Goal: Transaction & Acquisition: Purchase product/service

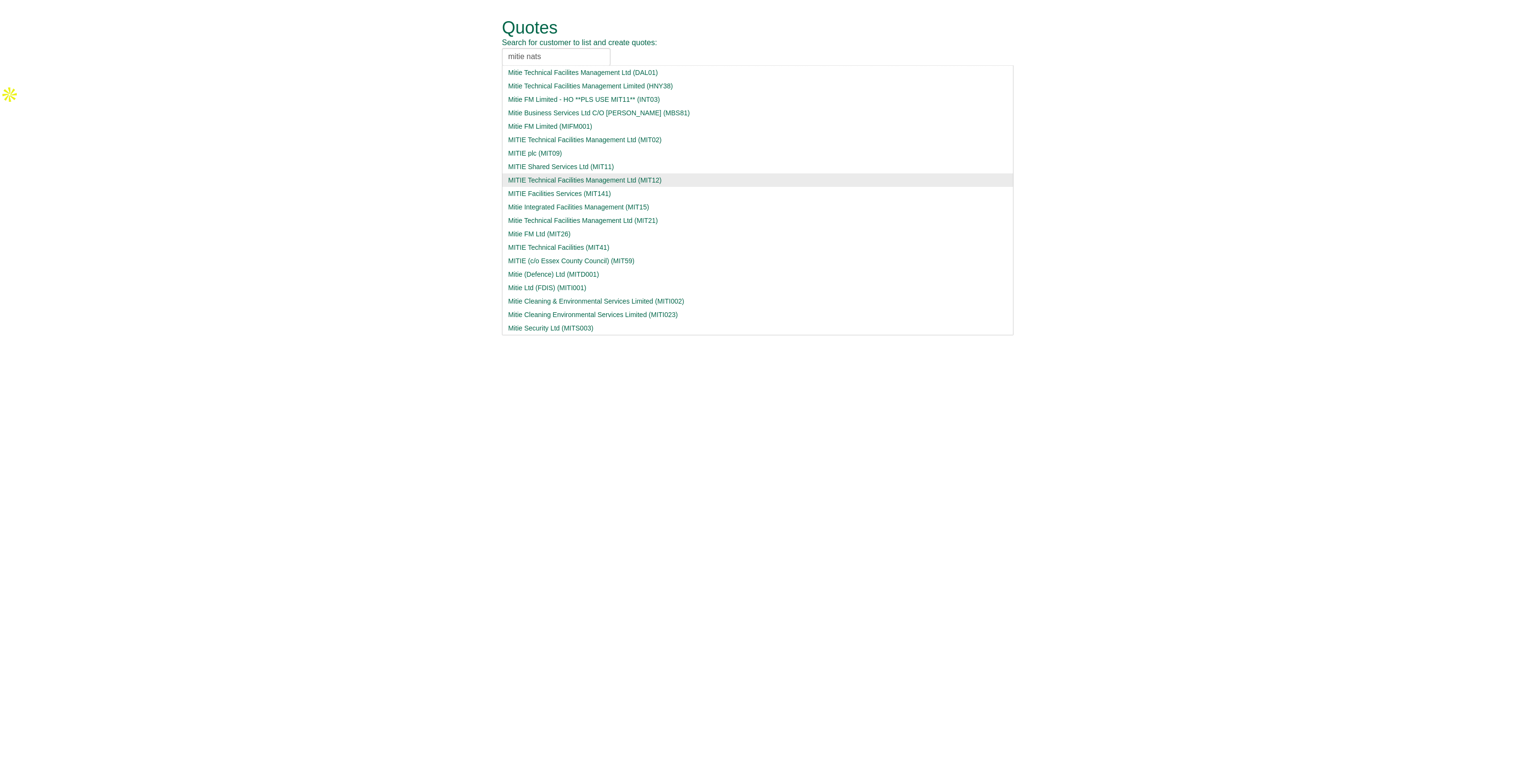
type input "mitie nats"
click at [637, 176] on div "MITIE Technical Facilities Management Ltd (MIT12)" at bounding box center [758, 180] width 499 height 10
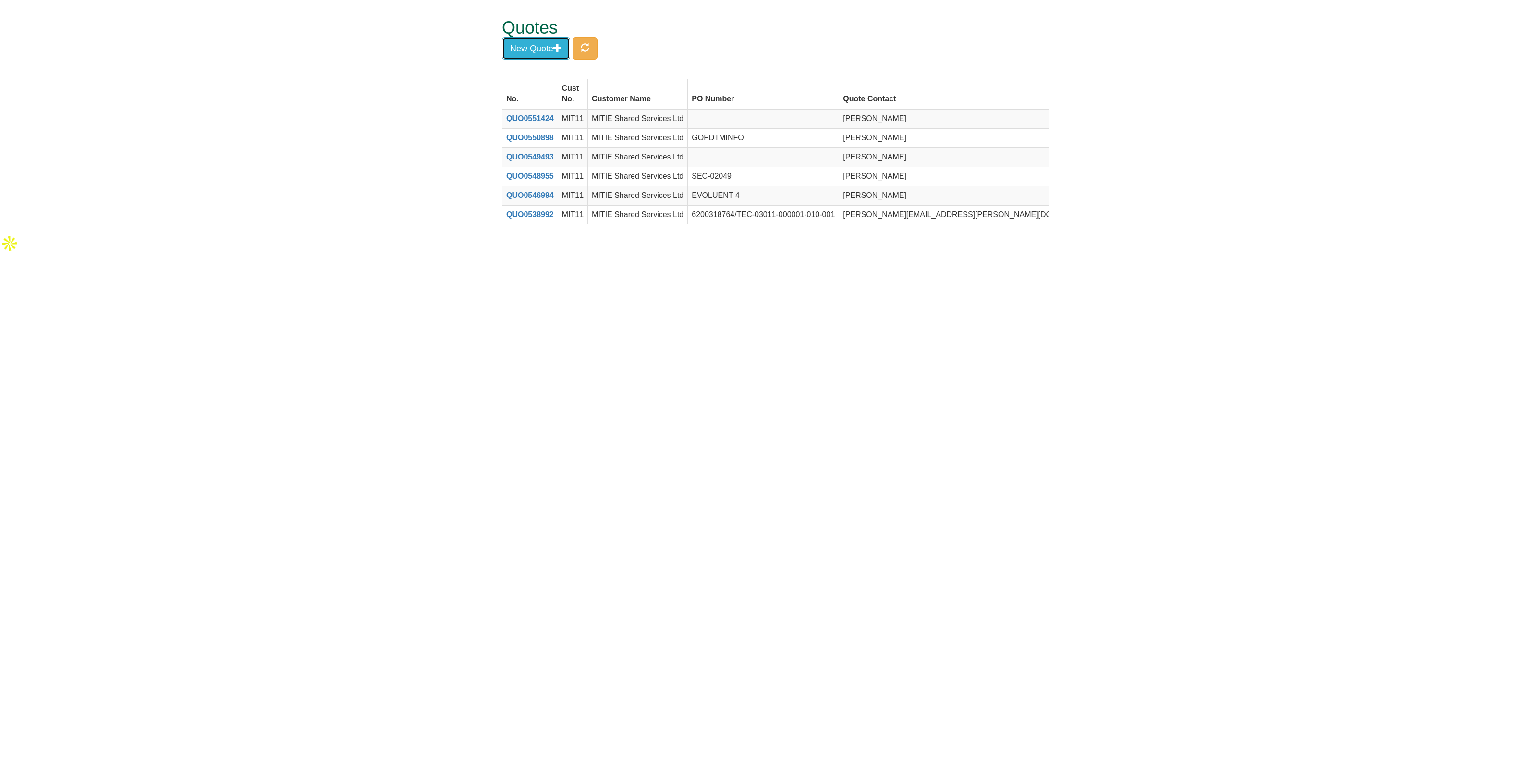
click at [548, 45] on button "New Quote" at bounding box center [536, 48] width 68 height 22
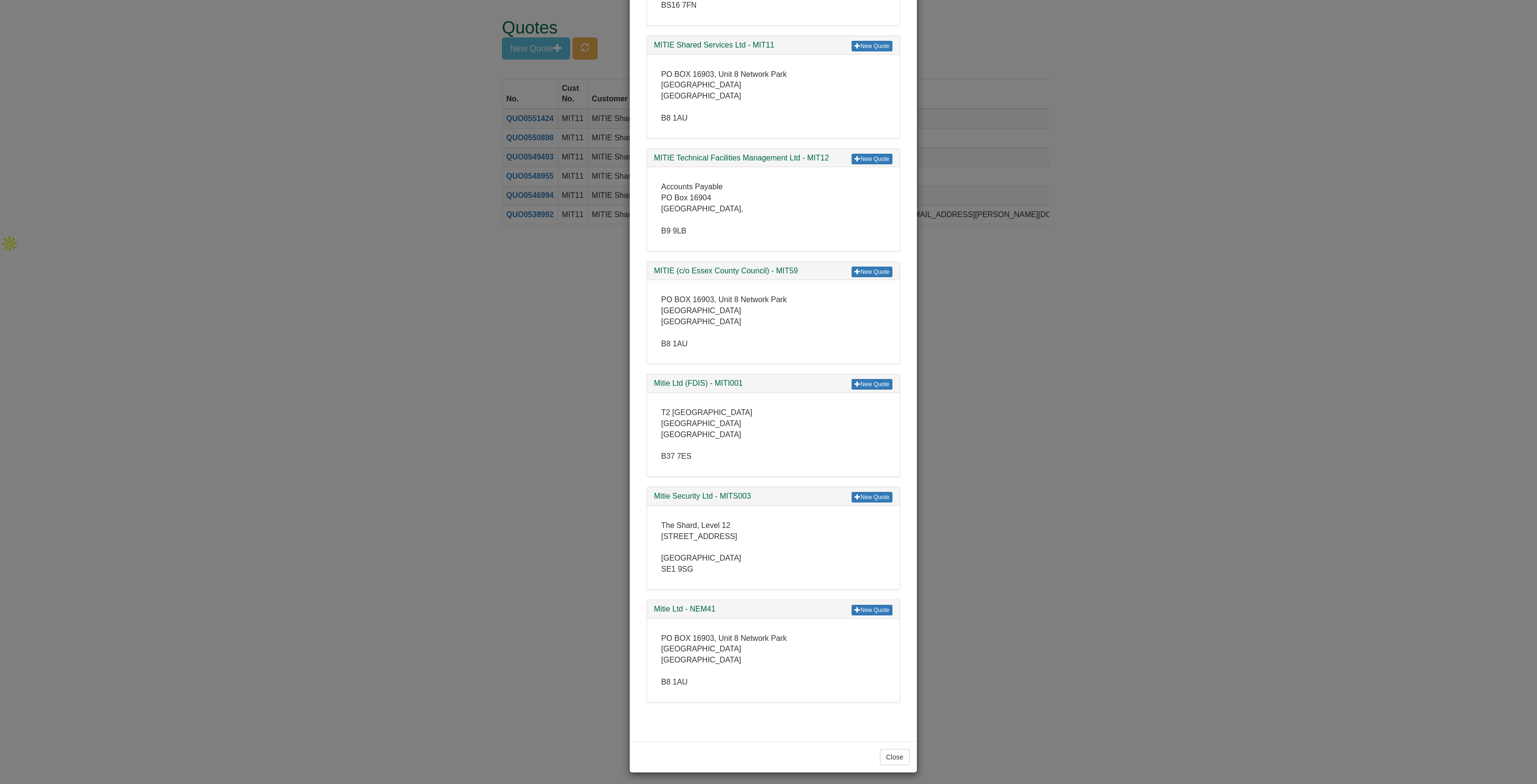
scroll to position [482, 0]
click at [548, 532] on div "× Select Customer New Quote Mitie Technical Facilities Management Limited - HNY…" at bounding box center [768, 392] width 1537 height 784
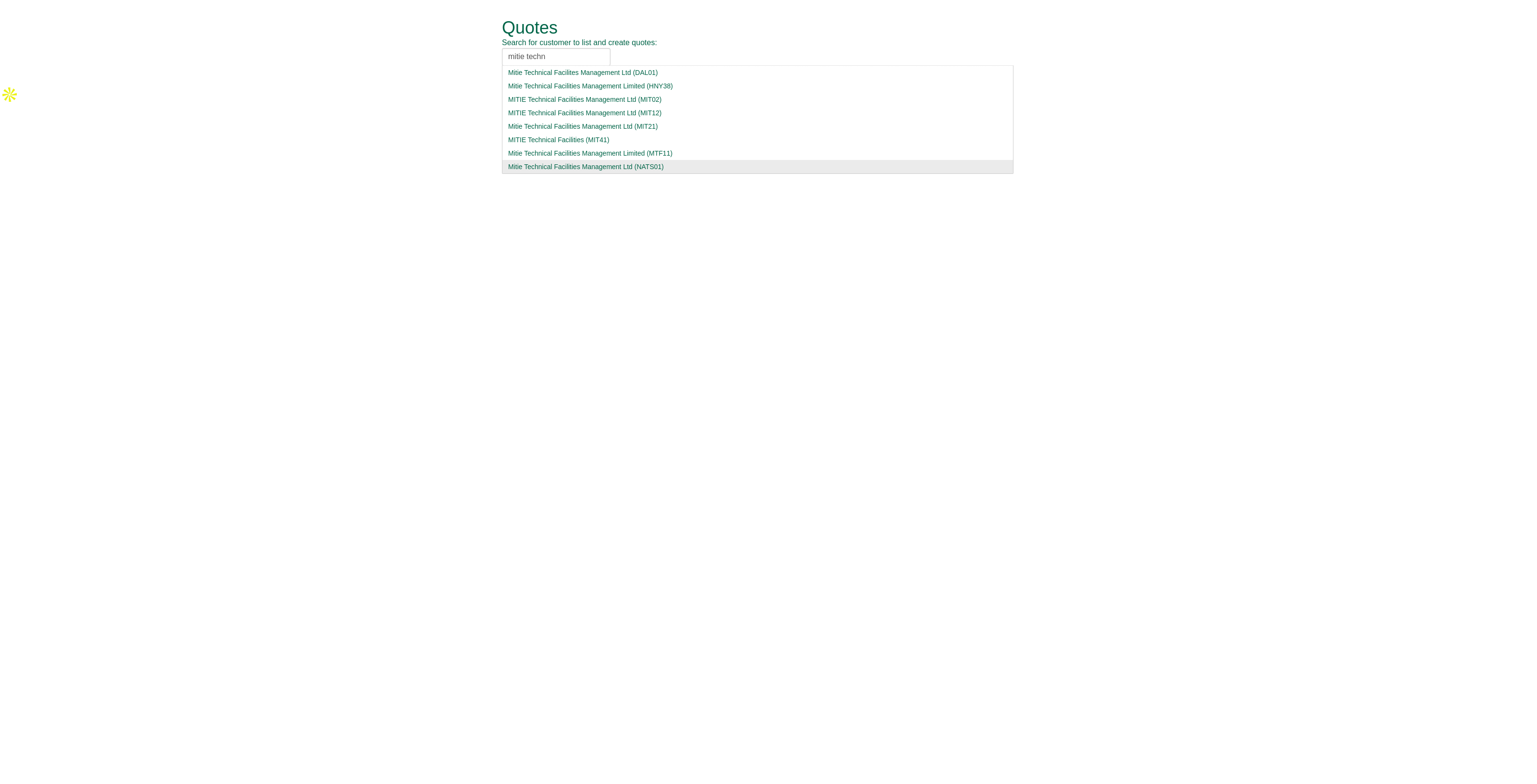
type input "mitie techn"
click at [597, 162] on div "Mitie Technical Facilities Management Ltd (NATS01)" at bounding box center [758, 166] width 499 height 10
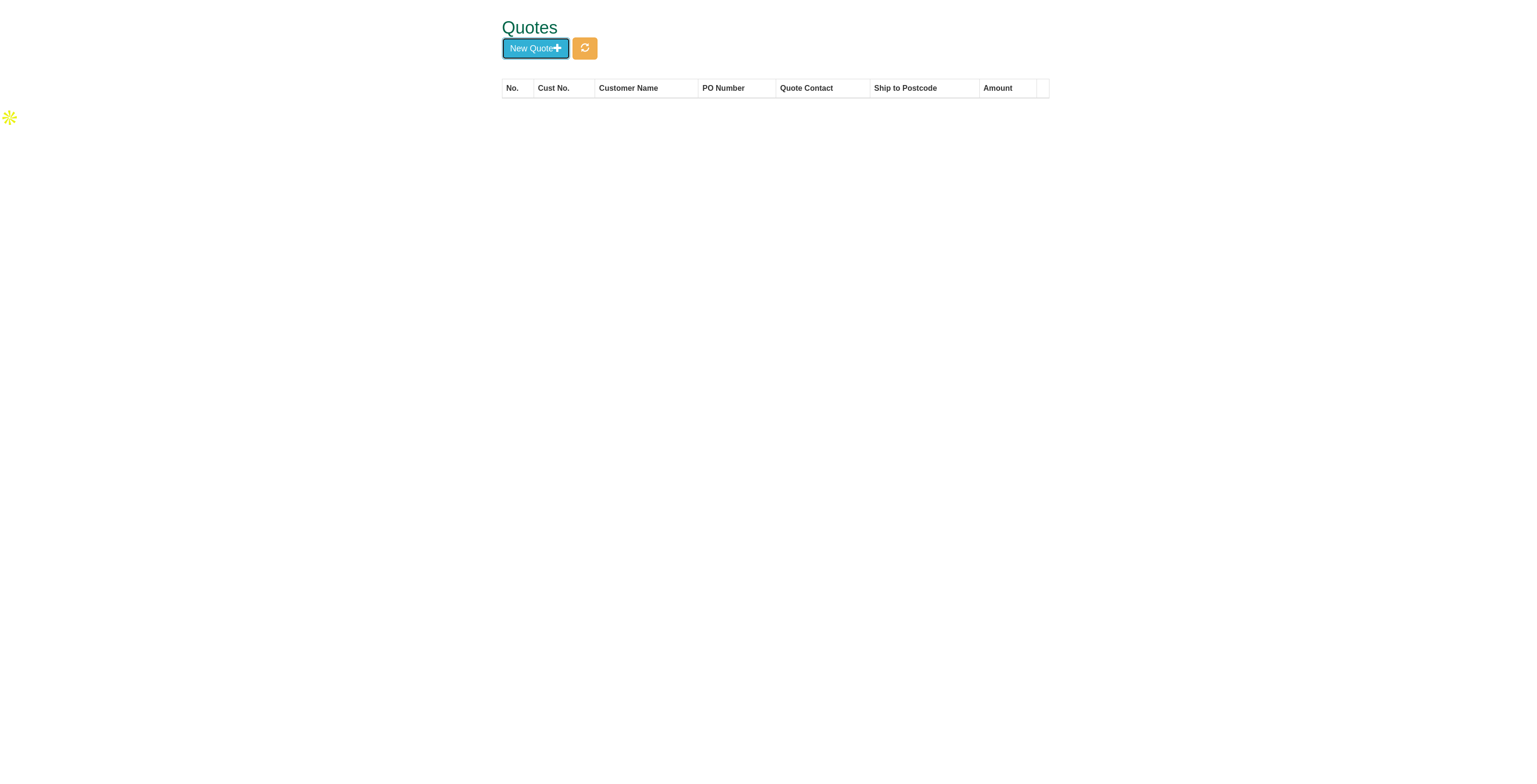
click at [561, 53] on button "New Quote" at bounding box center [536, 48] width 68 height 22
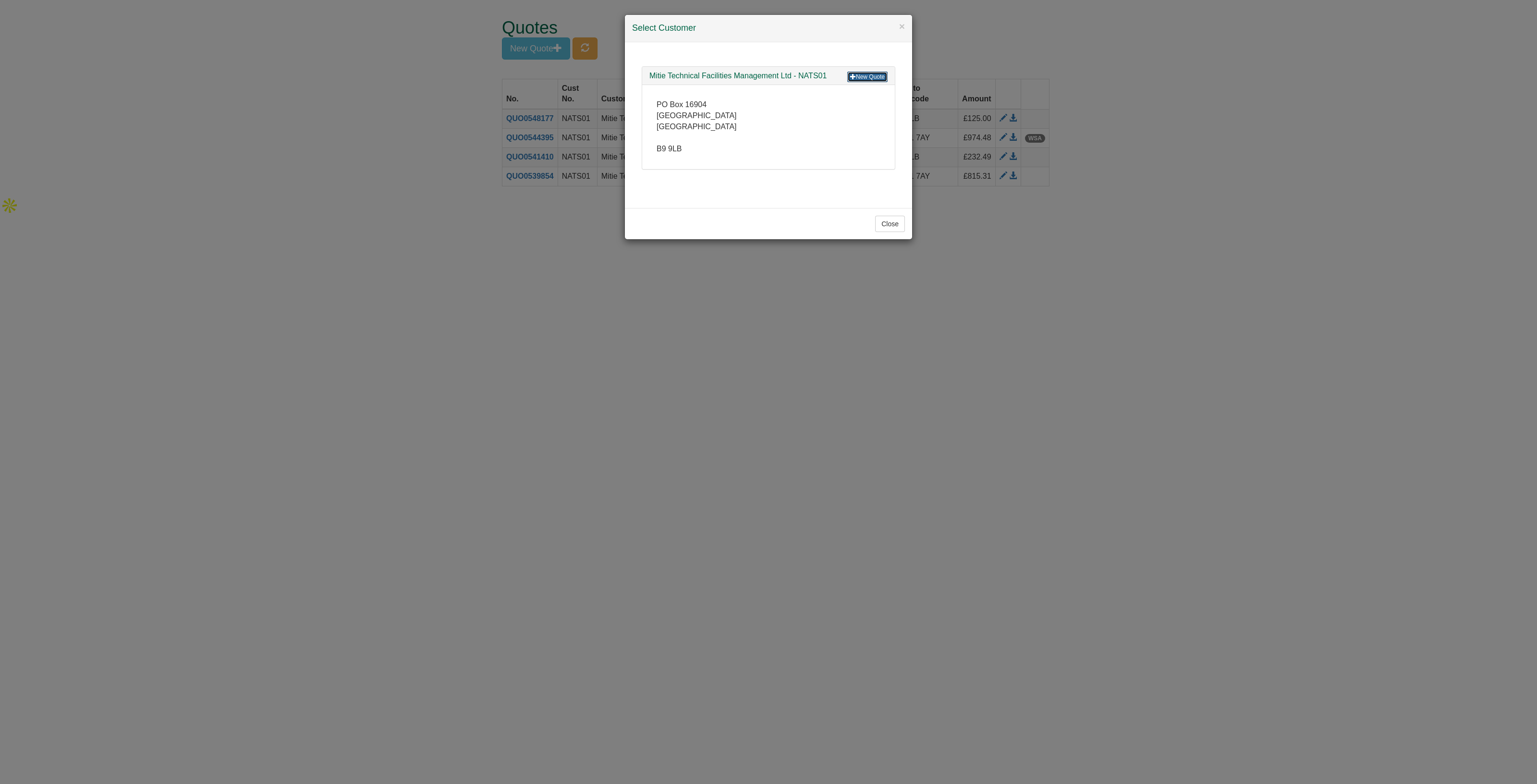
click at [862, 73] on link "New Quote" at bounding box center [868, 77] width 41 height 11
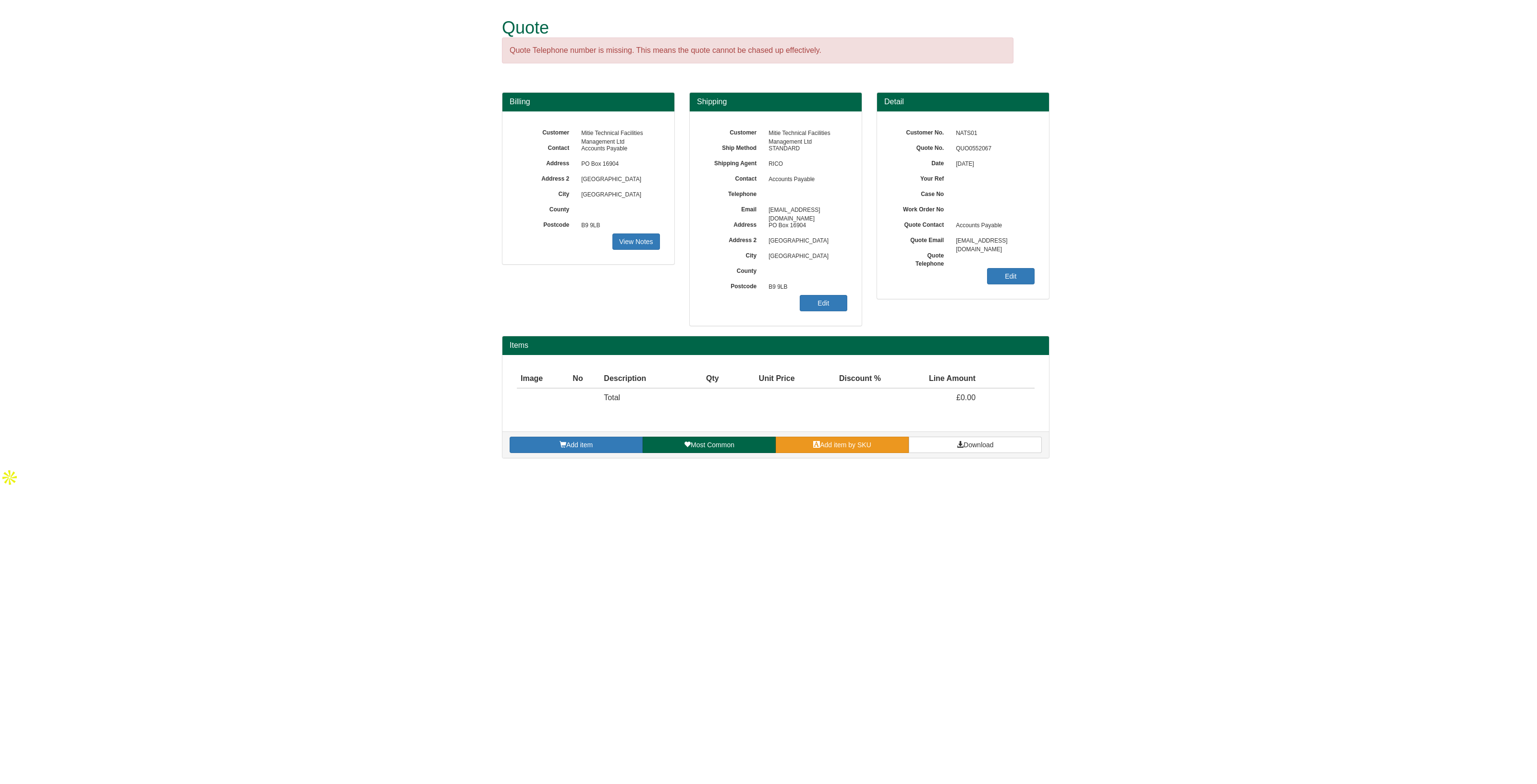
click at [822, 442] on span "Add item by SKU" at bounding box center [845, 445] width 51 height 8
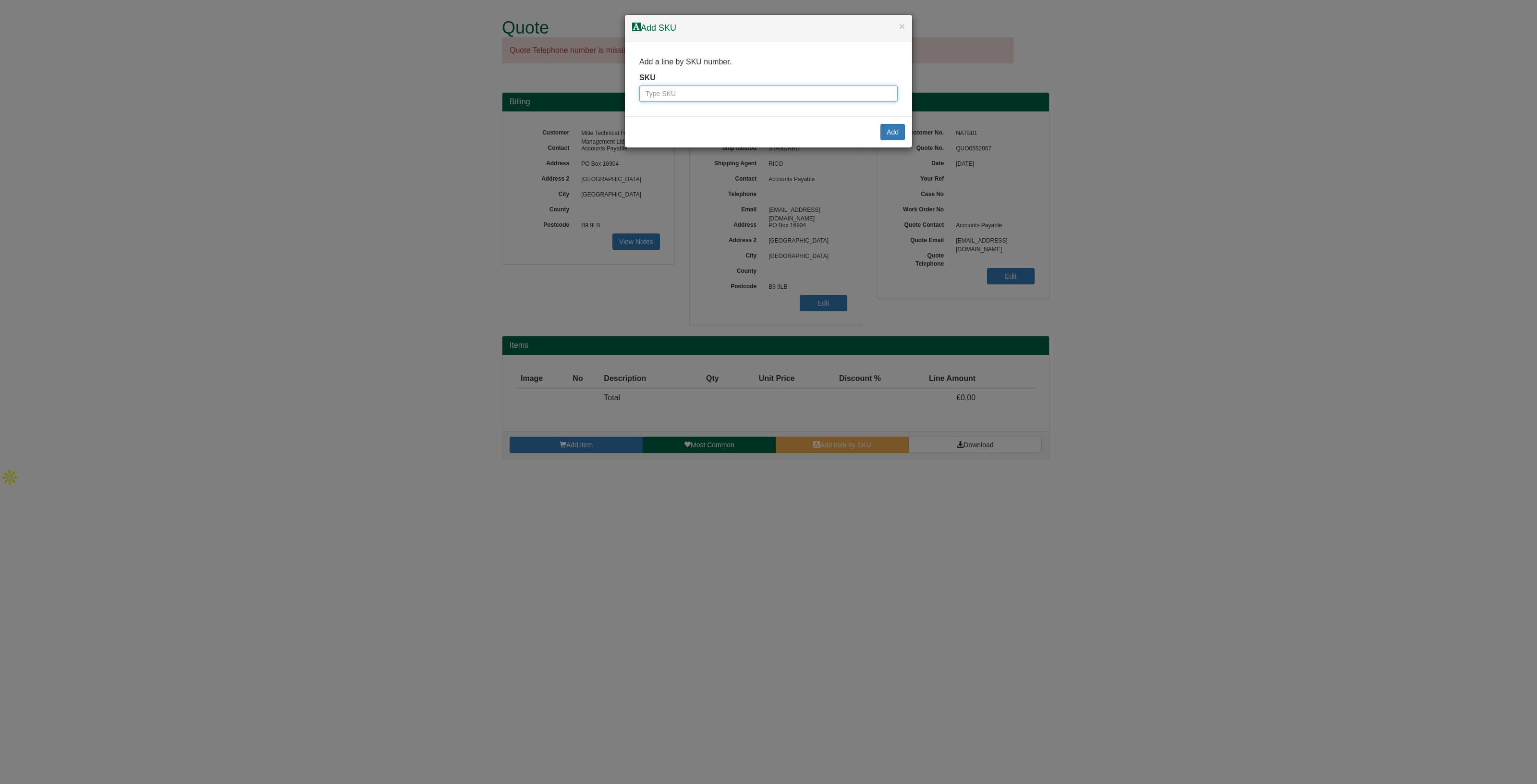
click at [686, 96] on input "text" at bounding box center [768, 93] width 258 height 16
paste input "0380123BLA"
type input "0380123BLA"
click at [891, 135] on button "Add" at bounding box center [893, 132] width 24 height 16
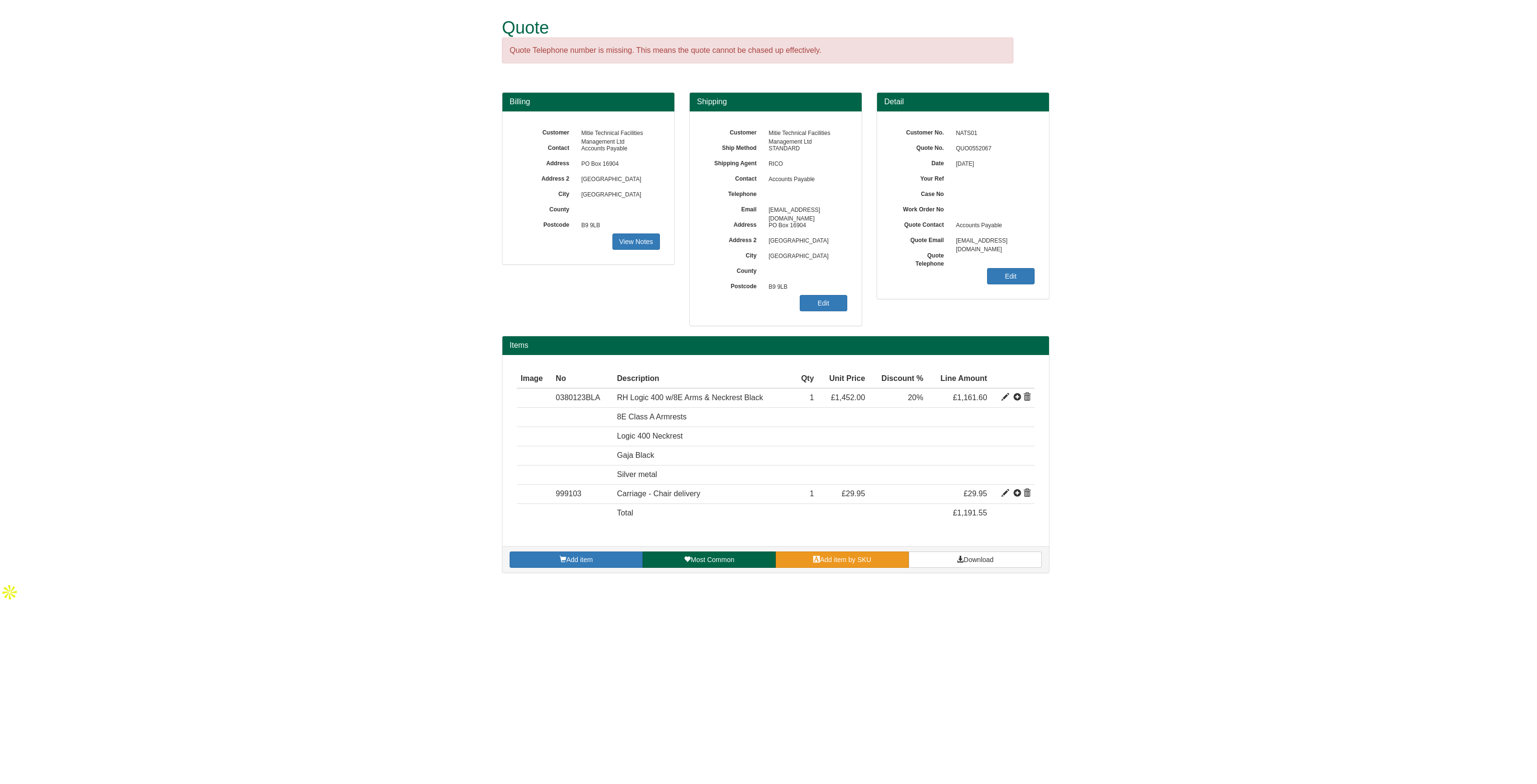
click at [825, 558] on span "Add item by SKU" at bounding box center [845, 559] width 51 height 8
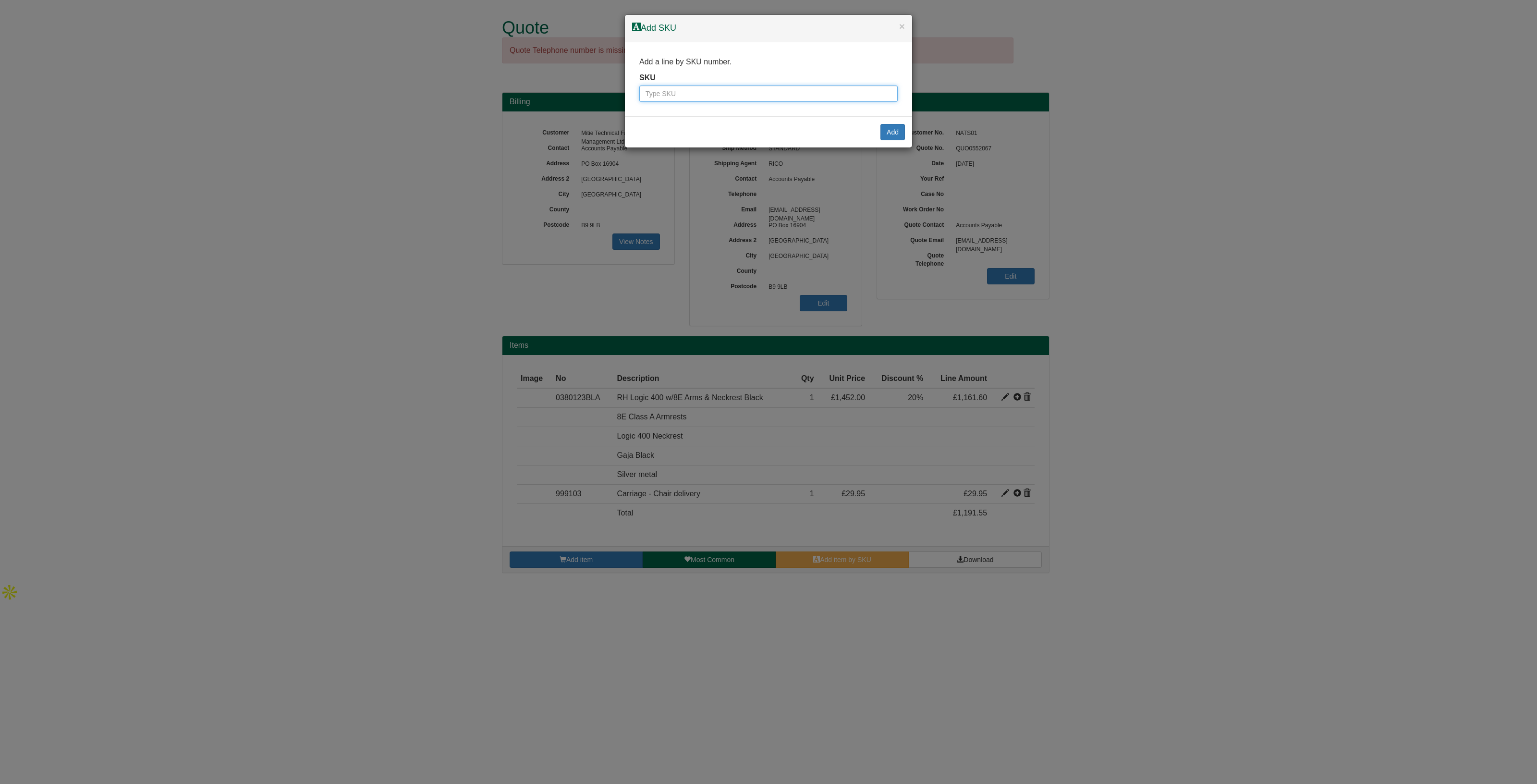
click at [694, 95] on input "text" at bounding box center [768, 93] width 258 height 16
paste input "99900"
type input "99900"
click at [899, 129] on button "Add" at bounding box center [893, 132] width 24 height 16
